Goal: Task Accomplishment & Management: Use online tool/utility

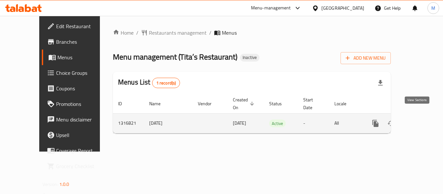
click at [420, 121] on icon "enhanced table" at bounding box center [423, 124] width 6 height 6
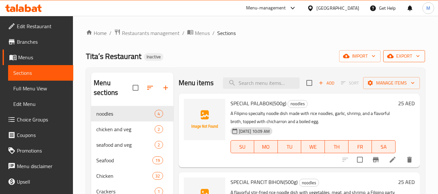
click at [415, 58] on icon "button" at bounding box center [418, 56] width 6 height 6
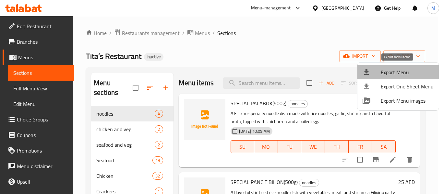
click at [400, 71] on span "Export Menu" at bounding box center [407, 72] width 53 height 8
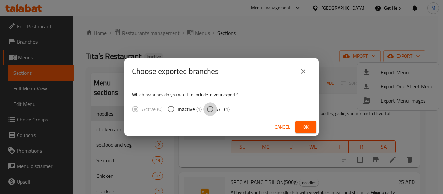
click at [215, 109] on input "All (1)" at bounding box center [210, 110] width 14 height 14
radio input "true"
click at [306, 124] on span "Ok" at bounding box center [306, 127] width 10 height 8
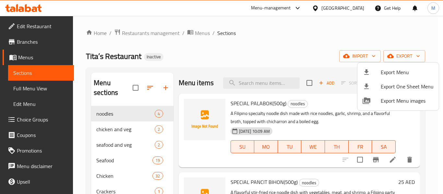
click at [31, 85] on div at bounding box center [221, 97] width 443 height 194
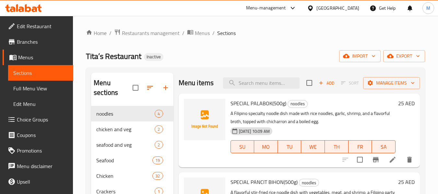
click at [30, 85] on span "Full Menu View" at bounding box center [40, 89] width 55 height 8
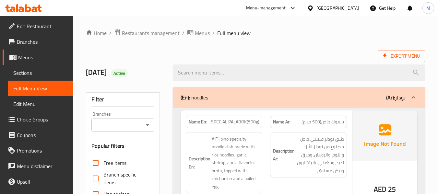
click at [29, 72] on span "Sections" at bounding box center [40, 73] width 55 height 8
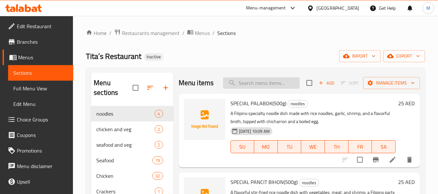
click at [239, 85] on input "search" at bounding box center [261, 83] width 77 height 11
paste input "CRISPY FRIED HITO"
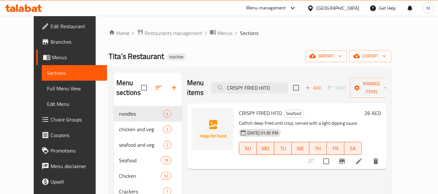
type input "CRISPY FRIED HITO"
click at [47, 88] on span "Full Menu View" at bounding box center [74, 89] width 55 height 8
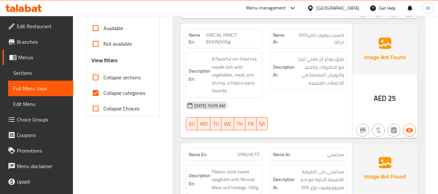
scroll to position [216, 0]
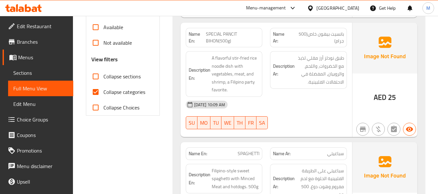
click at [106, 91] on span "Collapse categories" at bounding box center [124, 92] width 42 height 8
click at [103, 91] on input "Collapse categories" at bounding box center [96, 92] width 16 height 16
checkbox input "false"
click at [97, 74] on input "Collapse sections" at bounding box center [96, 77] width 16 height 16
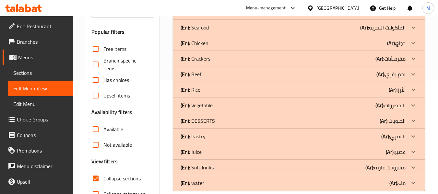
scroll to position [151, 0]
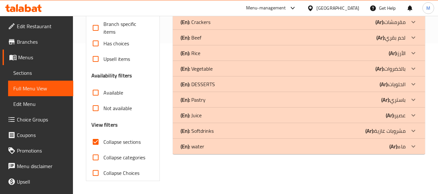
click at [95, 142] on input "Collapse sections" at bounding box center [96, 142] width 16 height 16
checkbox input "false"
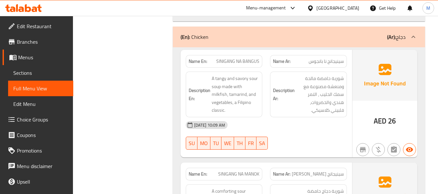
scroll to position [3201, 0]
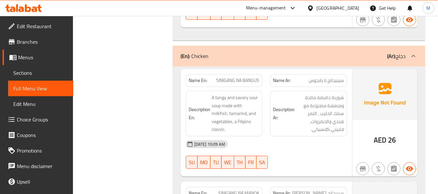
click at [227, 77] on span "SINIGANG NA BANGUS" at bounding box center [237, 80] width 43 height 7
copy span "SINIGANG NA BANGUS"
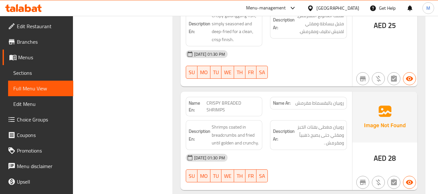
click at [20, 74] on span "Sections" at bounding box center [40, 73] width 55 height 8
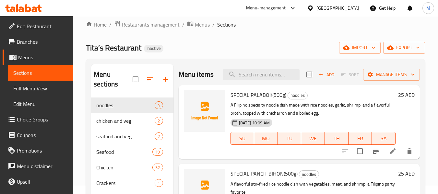
scroll to position [151, 0]
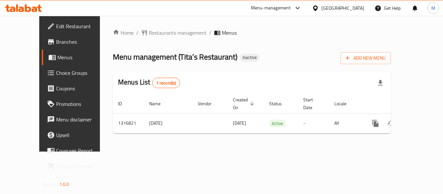
click at [56, 28] on span "Edit Restaurant" at bounding box center [82, 26] width 52 height 8
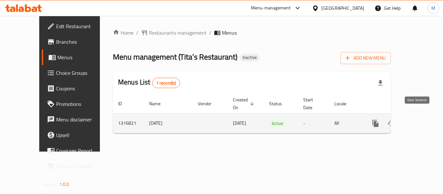
click at [420, 120] on icon "enhanced table" at bounding box center [423, 124] width 8 height 8
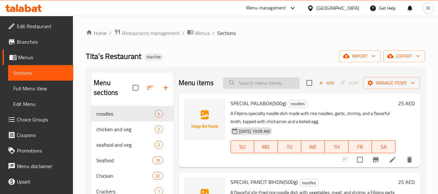
click at [242, 85] on input "search" at bounding box center [261, 83] width 77 height 11
paste input "COMBO MEAL - SINGLE"
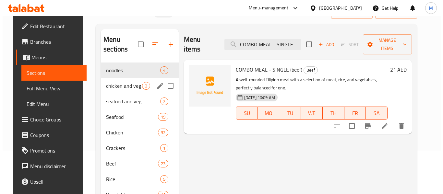
scroll to position [43, 0]
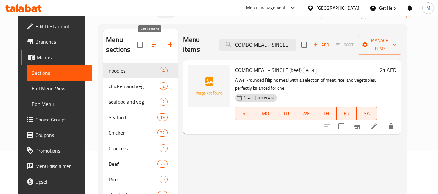
type input "COMBO MEAL - SINGLE"
click at [151, 46] on icon "button" at bounding box center [155, 45] width 8 height 8
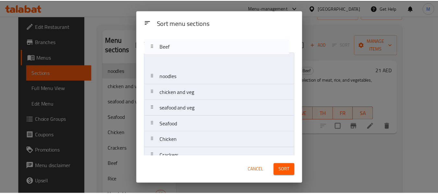
scroll to position [0, 0]
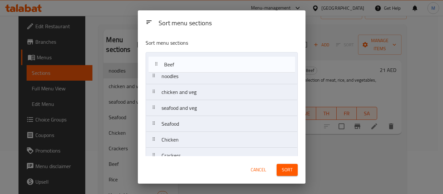
drag, startPoint x: 153, startPoint y: 114, endPoint x: 156, endPoint y: 60, distance: 53.9
click at [156, 60] on nav "noodles chicken and veg seafood and veg Seafood Chicken Crackers Beef Rice Vege…" at bounding box center [222, 163] width 152 height 223
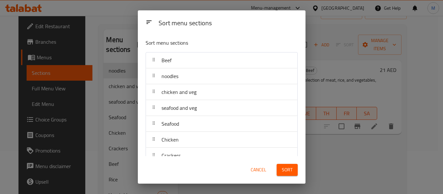
click at [256, 171] on span "Cancel" at bounding box center [259, 170] width 16 height 8
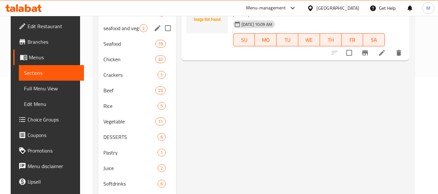
scroll to position [151, 0]
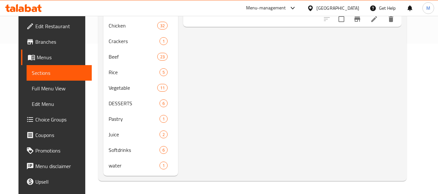
click at [43, 26] on span "Edit Restaurant" at bounding box center [60, 26] width 51 height 8
